Goal: Transaction & Acquisition: Obtain resource

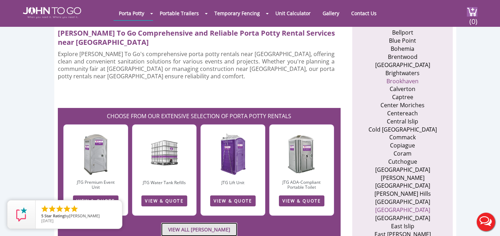
click at [190, 222] on link "VIEW ALL PORTA JOHN RENTALS" at bounding box center [199, 229] width 76 height 14
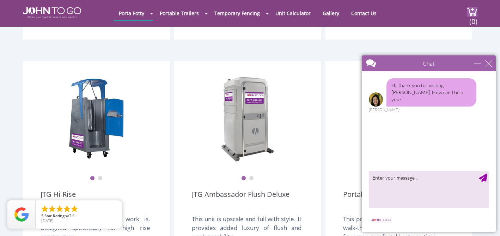
scroll to position [478, 0]
click at [476, 62] on div "minimize" at bounding box center [477, 63] width 7 height 7
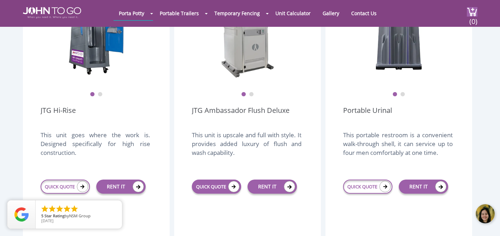
scroll to position [563, 0]
click at [215, 179] on link "QUICK QUOTE" at bounding box center [216, 186] width 49 height 14
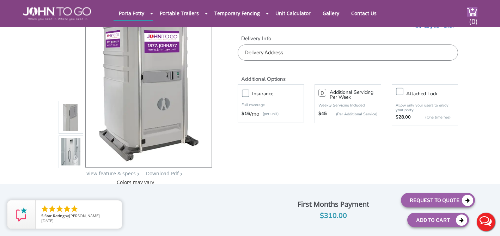
click at [59, 157] on li at bounding box center [71, 151] width 25 height 33
